Goal: Information Seeking & Learning: Learn about a topic

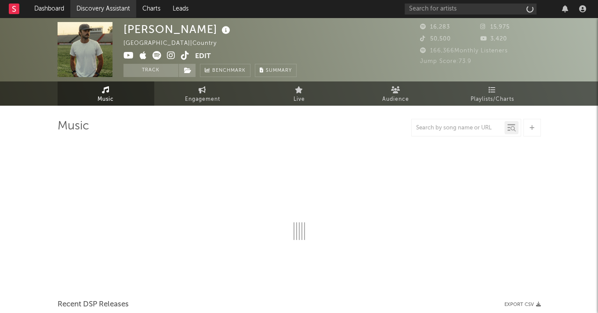
click at [116, 5] on link "Discovery Assistant" at bounding box center [103, 9] width 66 height 18
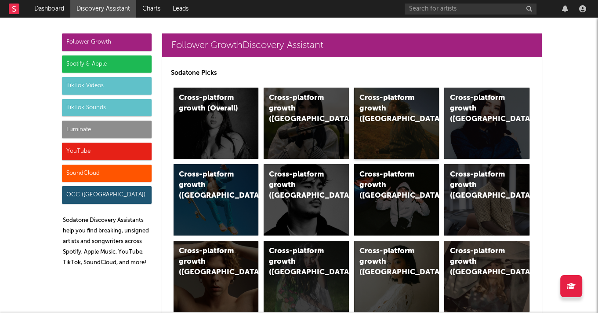
click at [385, 116] on div "Cross-platform growth (US)" at bounding box center [396, 122] width 85 height 71
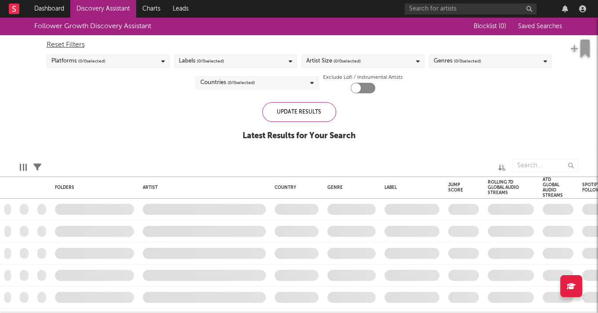
checkbox input "true"
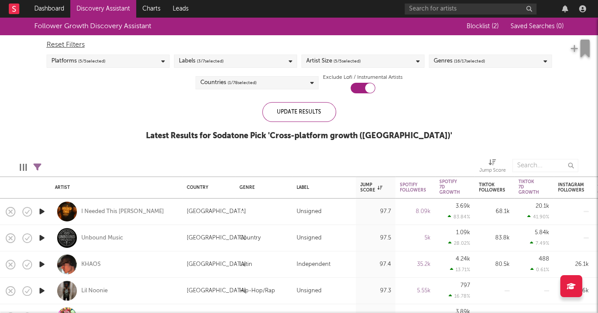
click at [373, 57] on div "Artist Size ( 5 / 5 selected)" at bounding box center [363, 61] width 123 height 13
click at [384, 36] on div "Reset Filters Platforms ( 5 / 5 selected) Labels ( 3 / 7 selected) Artist Size …" at bounding box center [299, 64] width 514 height 58
click at [464, 62] on span "( 16 / 17 selected)" at bounding box center [469, 61] width 31 height 11
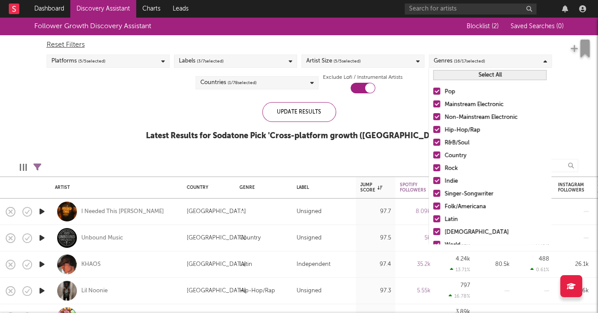
click at [465, 73] on button "Select All" at bounding box center [489, 75] width 113 height 10
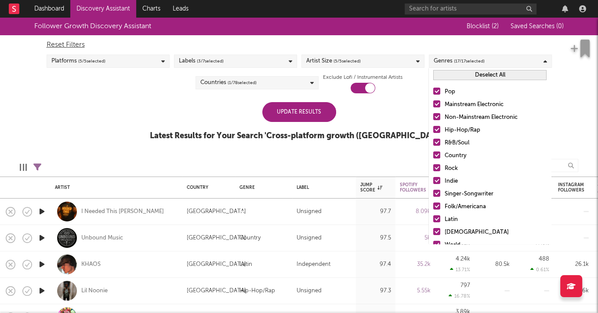
click at [465, 73] on button "Deselect All" at bounding box center [489, 75] width 113 height 10
click at [437, 126] on div at bounding box center [436, 129] width 7 height 7
click at [433, 126] on input "Hip-Hop/Rap" at bounding box center [433, 130] width 0 height 11
click at [314, 113] on div "Update Results" at bounding box center [299, 112] width 74 height 20
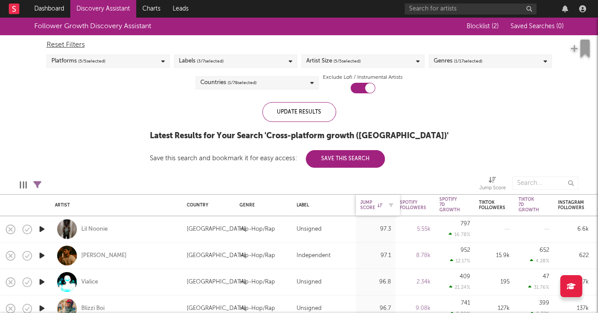
click at [376, 200] on div "Jump Score" at bounding box center [371, 205] width 22 height 11
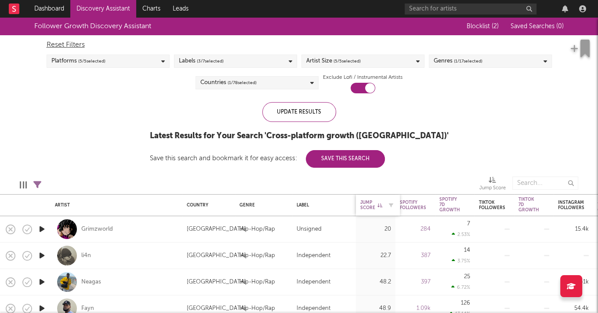
click at [376, 200] on div "Jump Score" at bounding box center [371, 205] width 22 height 11
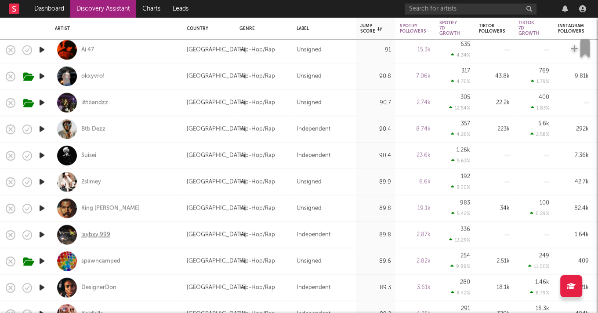
click at [98, 232] on div "ixybxy.999" at bounding box center [95, 234] width 29 height 8
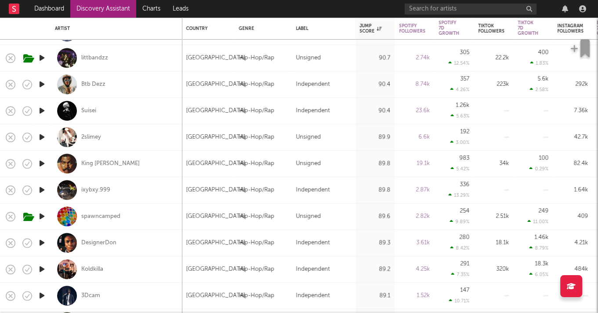
click at [88, 262] on div "Koldkilla" at bounding box center [116, 269] width 123 height 26
select select "1w"
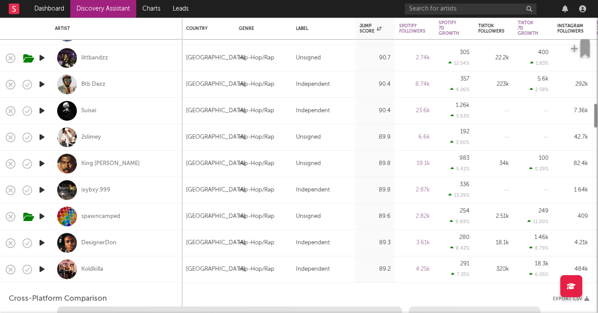
select select "6m"
click at [97, 220] on div "spawncamped" at bounding box center [116, 216] width 123 height 26
select select "6m"
select select "1w"
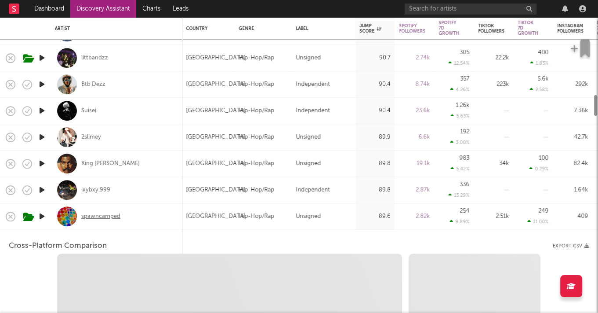
select select "1m"
click at [95, 219] on div "spawncamped" at bounding box center [100, 216] width 39 height 8
select select "1w"
select select "1m"
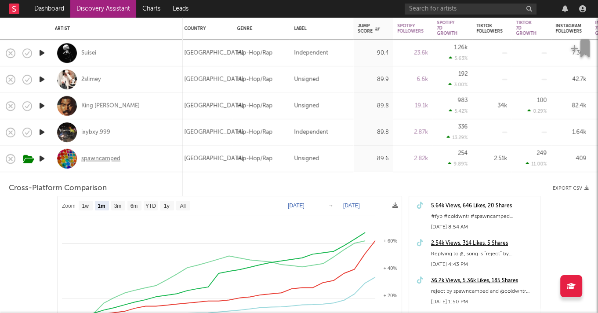
click at [117, 156] on div "spawncamped" at bounding box center [100, 159] width 39 height 8
click at [167, 152] on div "spawncamped" at bounding box center [116, 158] width 123 height 26
select select "1m"
select select "6m"
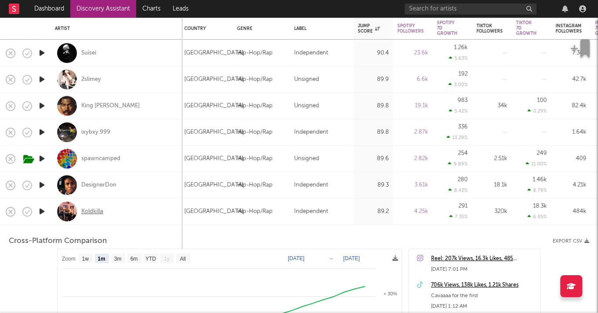
click at [89, 211] on div "Koldkilla" at bounding box center [92, 211] width 22 height 8
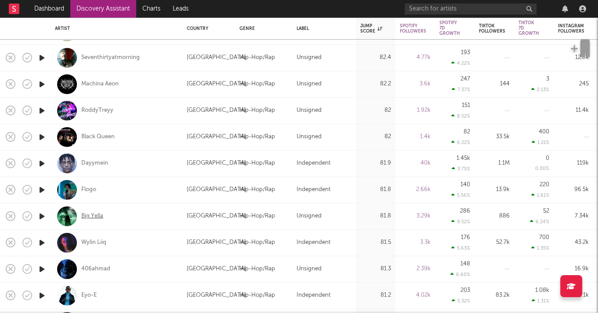
click at [88, 215] on div "Big Yella" at bounding box center [92, 216] width 22 height 8
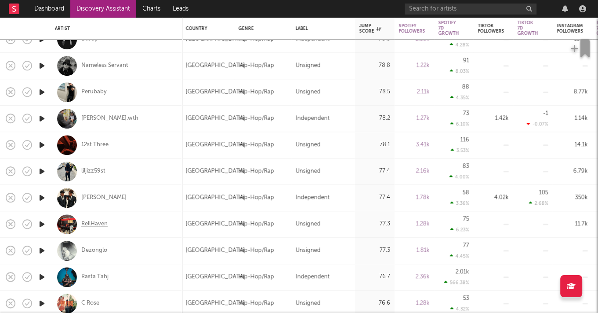
click at [91, 224] on div "RellHaven" at bounding box center [94, 224] width 26 height 8
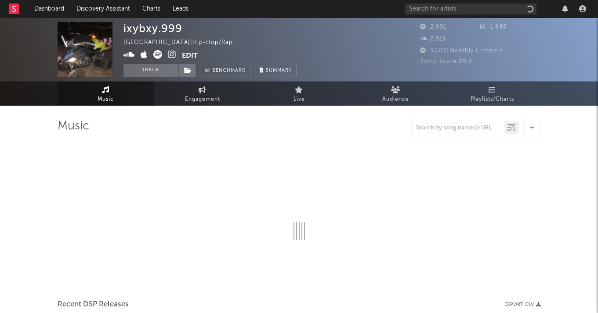
select select "1w"
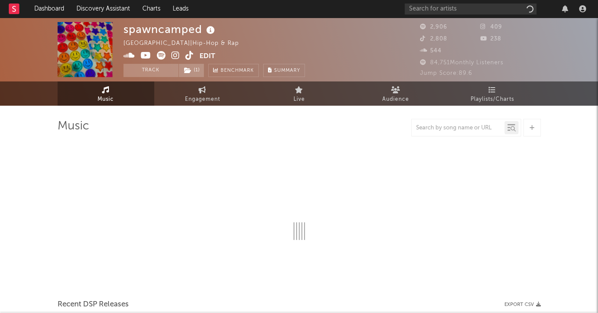
select select "1w"
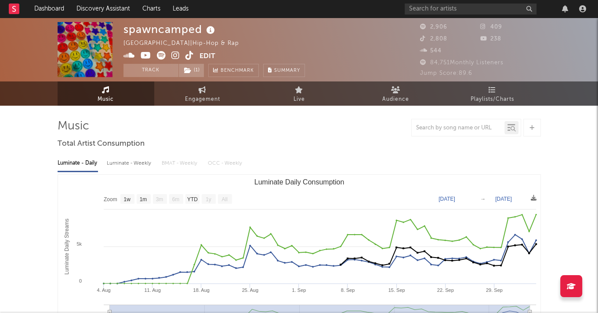
click at [175, 54] on icon at bounding box center [175, 55] width 8 height 9
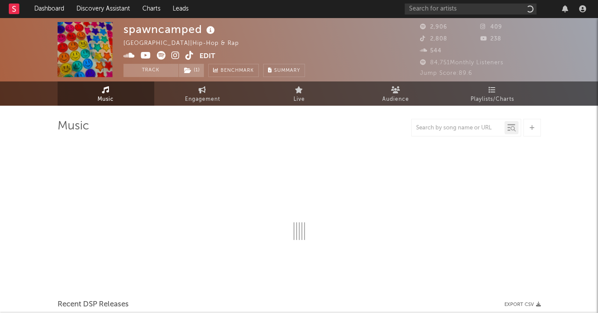
select select "1w"
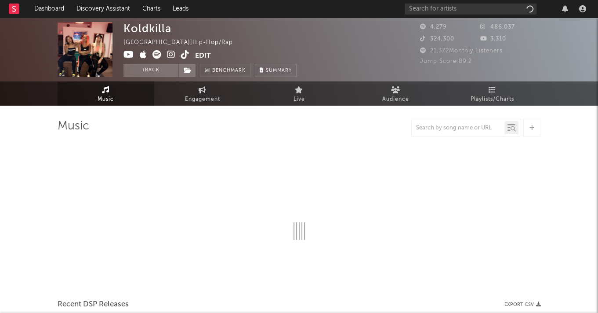
select select "6m"
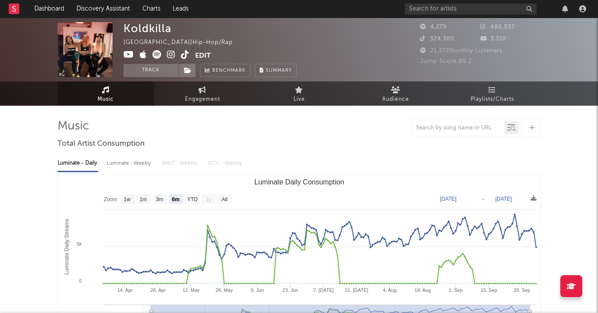
click at [172, 54] on icon at bounding box center [171, 54] width 8 height 9
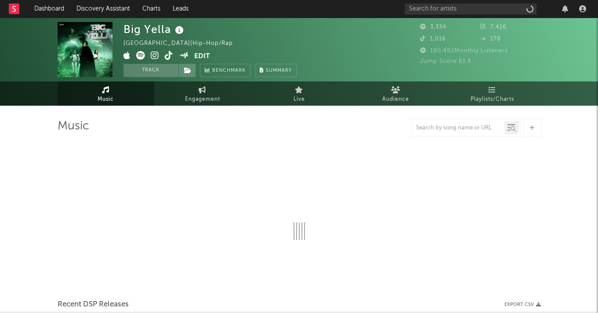
select select "1w"
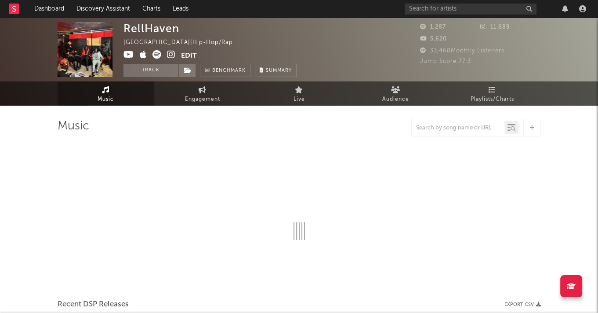
select select "6m"
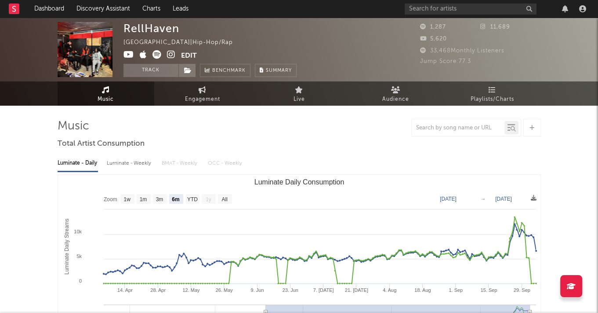
click at [171, 51] on icon at bounding box center [171, 54] width 8 height 9
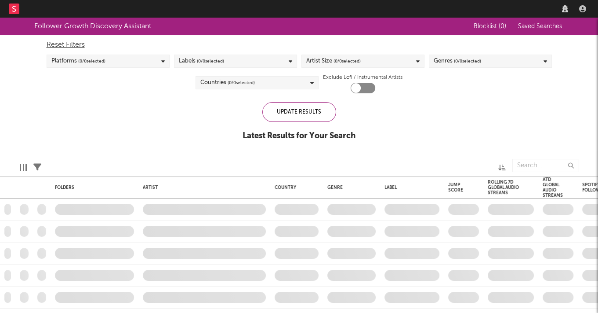
checkbox input "true"
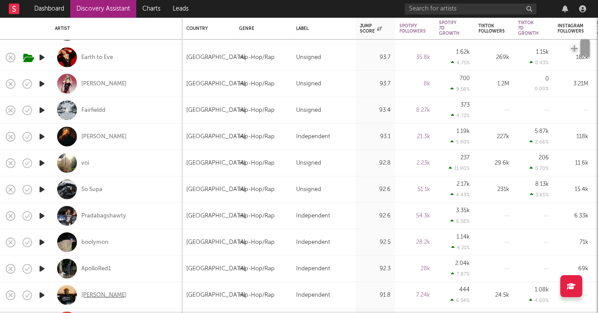
click at [101, 0] on div "Dashboard Discovery Assistant Charts Leads Notifications Settings All Growth Re…" at bounding box center [299, 0] width 598 height 0
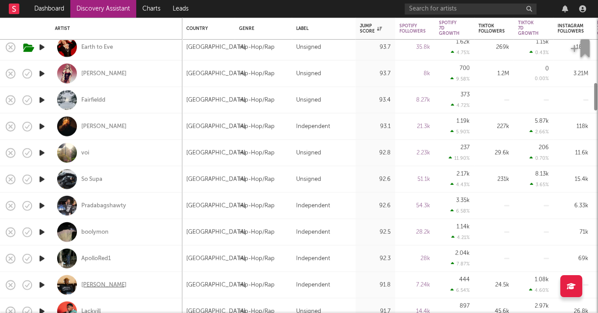
click at [102, 281] on div "[PERSON_NAME]" at bounding box center [103, 284] width 45 height 8
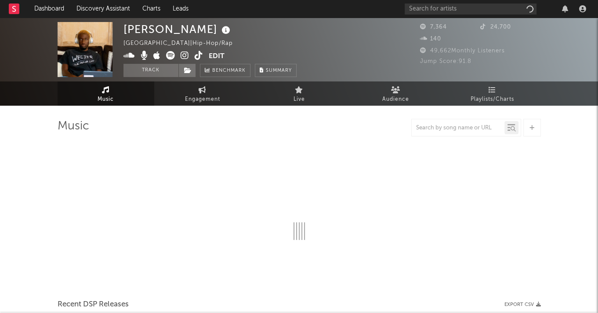
select select "6m"
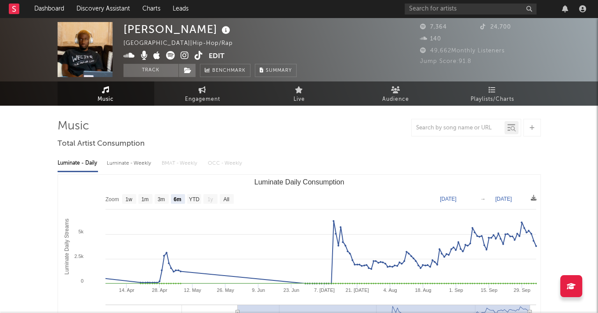
click at [182, 53] on icon at bounding box center [185, 55] width 8 height 9
